Goal: Navigation & Orientation: Find specific page/section

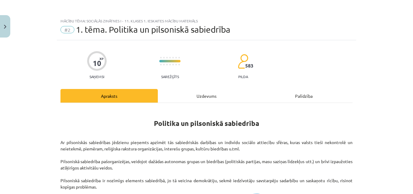
click at [9, 24] on div "Mācību tēma: Sociālās zinātnes i - 11. klases 1. ieskaites mācību materiāls #2 …" at bounding box center [206, 97] width 413 height 194
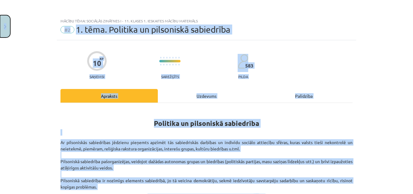
click at [9, 24] on button "Close" at bounding box center [5, 26] width 10 height 22
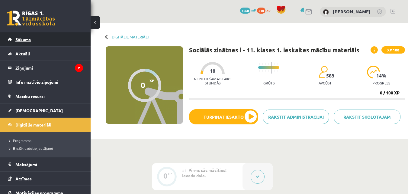
click at [50, 40] on link "Sākums" at bounding box center [45, 39] width 75 height 14
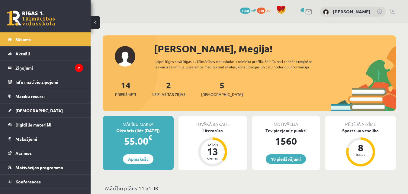
click at [249, 8] on span "1560" at bounding box center [245, 11] width 10 height 6
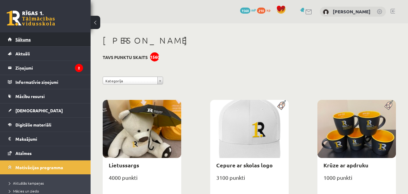
click at [42, 43] on link "Sākums" at bounding box center [45, 39] width 75 height 14
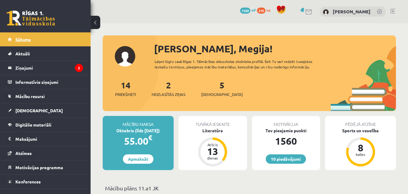
click at [37, 43] on link "Sākums" at bounding box center [45, 39] width 75 height 14
click at [40, 66] on legend "Ziņojumi 2" at bounding box center [49, 68] width 68 height 14
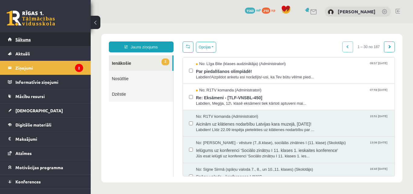
click at [48, 43] on link "Sākums" at bounding box center [45, 39] width 75 height 14
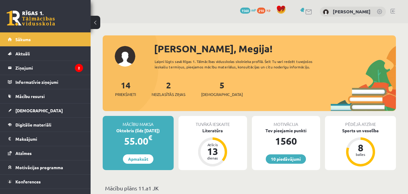
click at [33, 34] on link "Sākums" at bounding box center [45, 39] width 75 height 14
